Goal: Information Seeking & Learning: Get advice/opinions

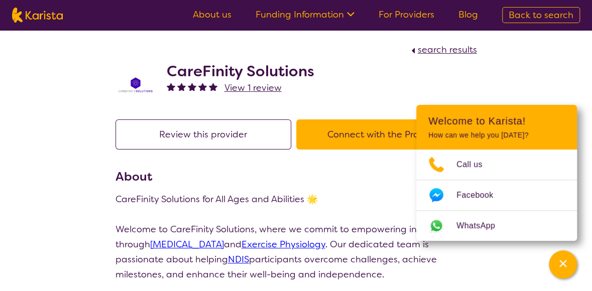
click at [268, 85] on span "View 1 review" at bounding box center [252, 88] width 57 height 12
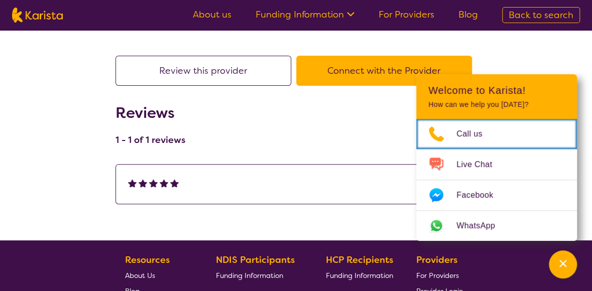
scroll to position [100, 0]
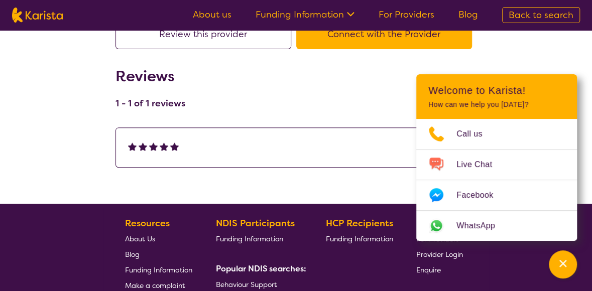
click at [535, 63] on div "search results CareFinity Solutions View provider profile Review this provider …" at bounding box center [296, 49] width 592 height 238
click at [383, 144] on div "[DATE]" at bounding box center [296, 147] width 336 height 15
click at [564, 259] on icon "Channel Menu" at bounding box center [563, 264] width 10 height 10
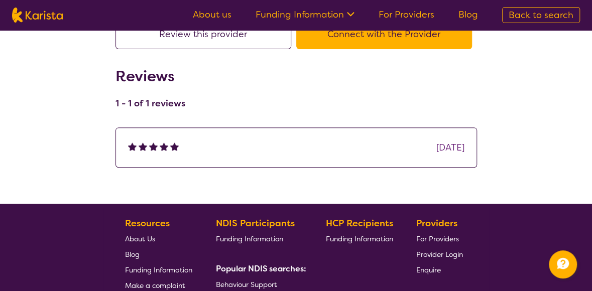
click at [431, 137] on body "About us Funding Information NDIS - National Disability Insurance Scheme HCP - …" at bounding box center [296, 173] width 592 height 546
click at [447, 143] on div "[DATE]" at bounding box center [450, 147] width 28 height 15
click at [160, 149] on img at bounding box center [164, 146] width 9 height 9
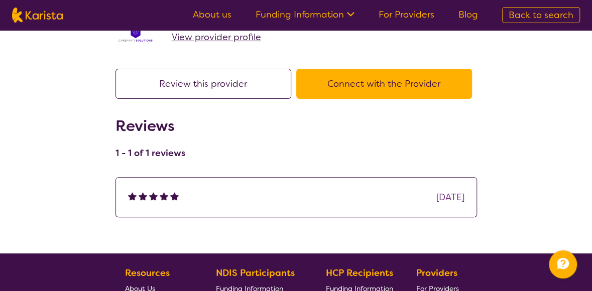
scroll to position [0, 0]
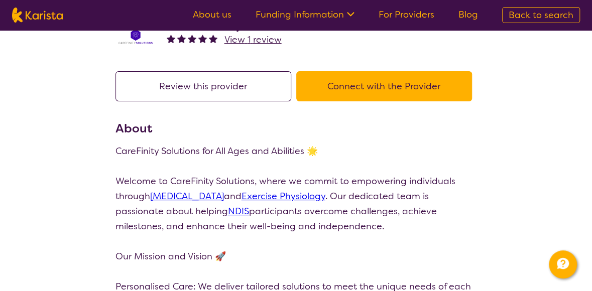
scroll to position [50, 0]
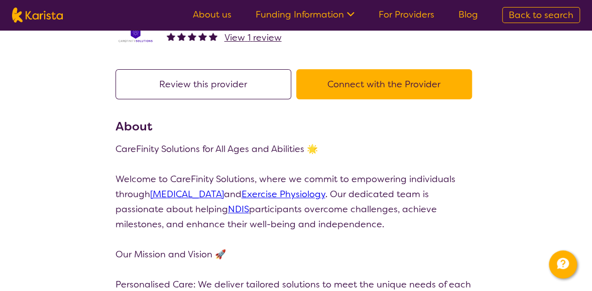
drag, startPoint x: 523, startPoint y: 122, endPoint x: 523, endPoint y: 114, distance: 8.0
